Goal: Task Accomplishment & Management: Manage account settings

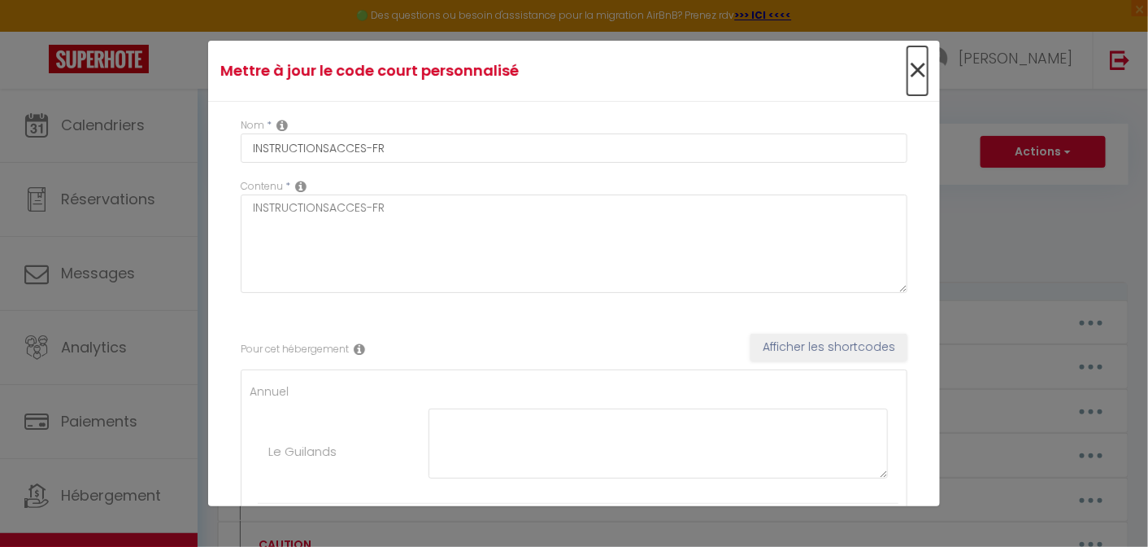
click at [908, 66] on span "×" at bounding box center [918, 70] width 20 height 49
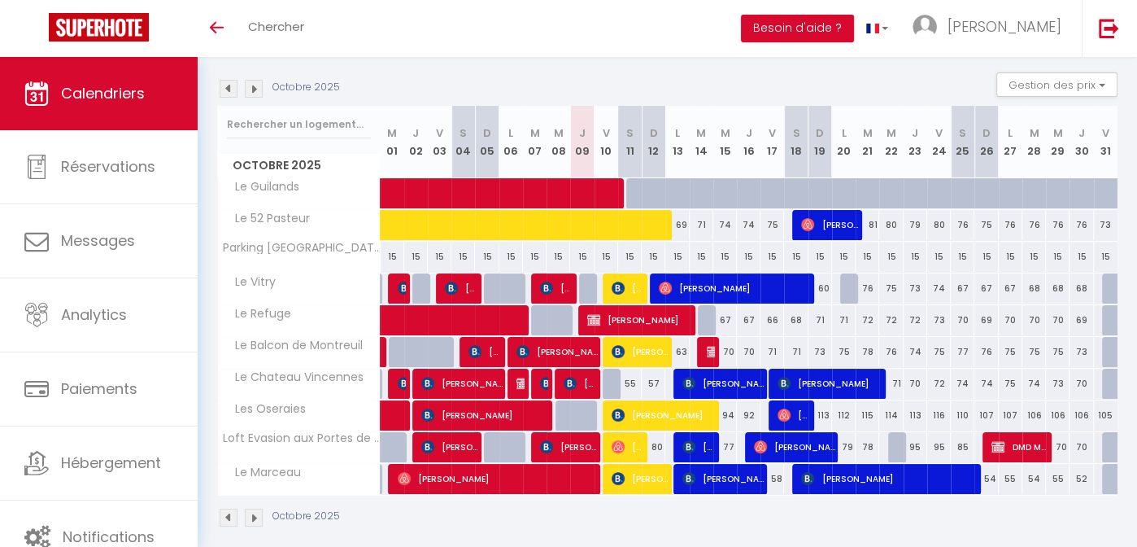
scroll to position [173, 0]
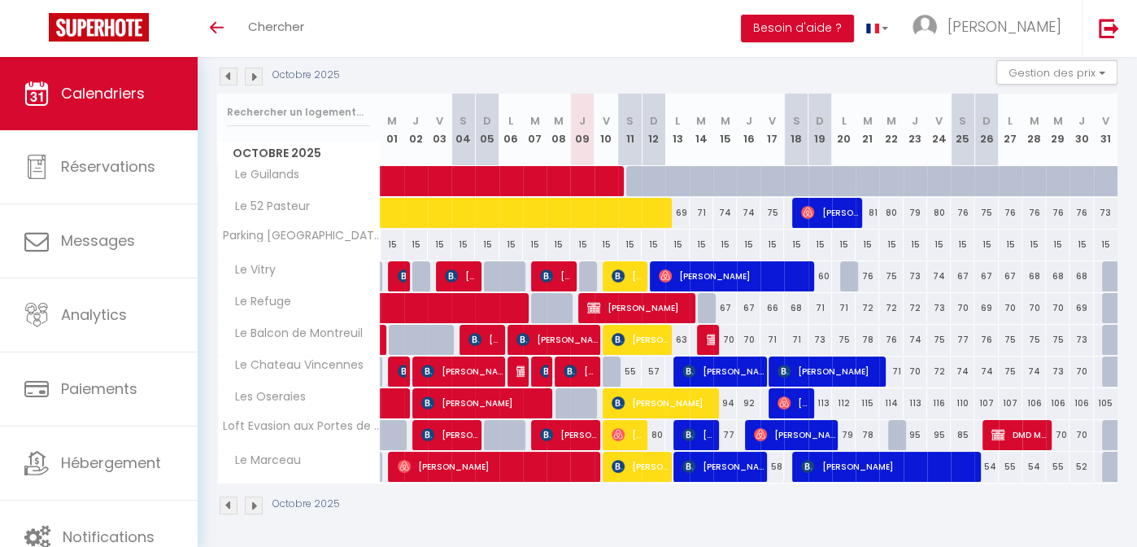
click at [650, 516] on div "Octobre 2025" at bounding box center [667, 507] width 900 height 48
click at [712, 338] on img at bounding box center [713, 339] width 13 height 13
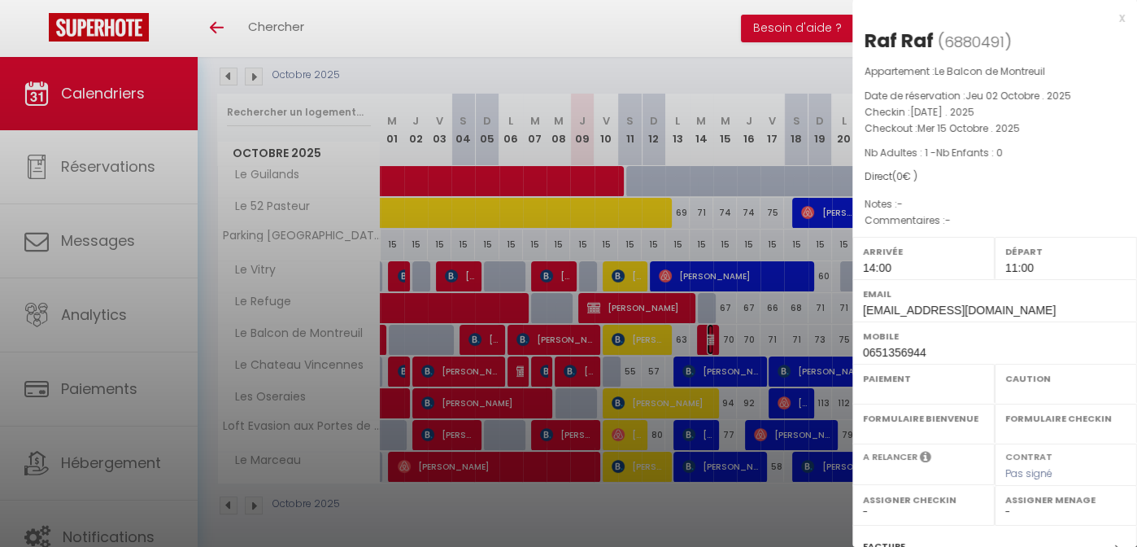
select select "OK"
select select "KO"
select select "0"
select select "1"
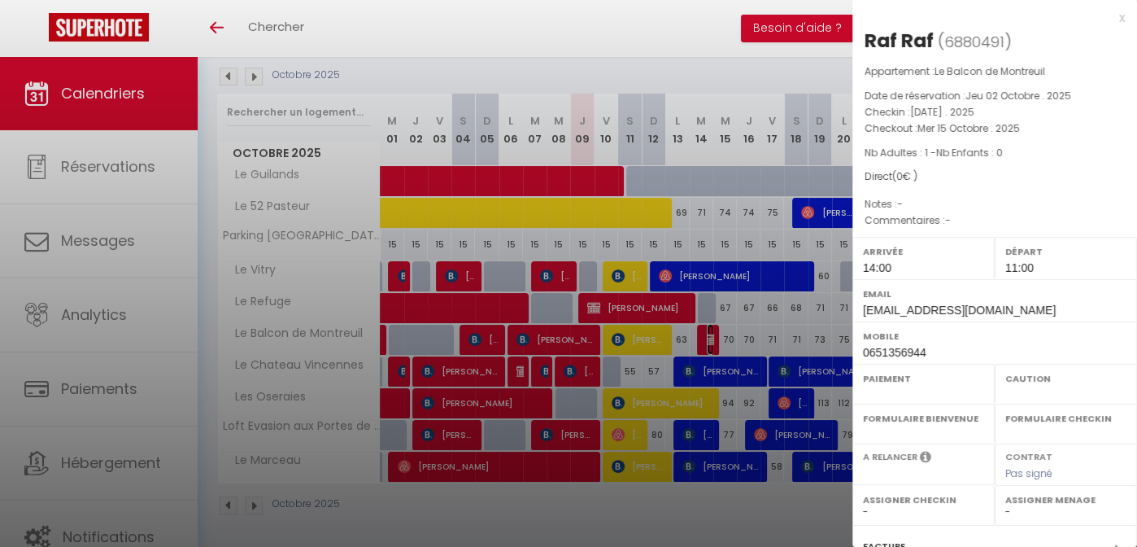
select select
click at [1109, 16] on div "x" at bounding box center [988, 18] width 272 height 20
